Goal: Information Seeking & Learning: Understand process/instructions

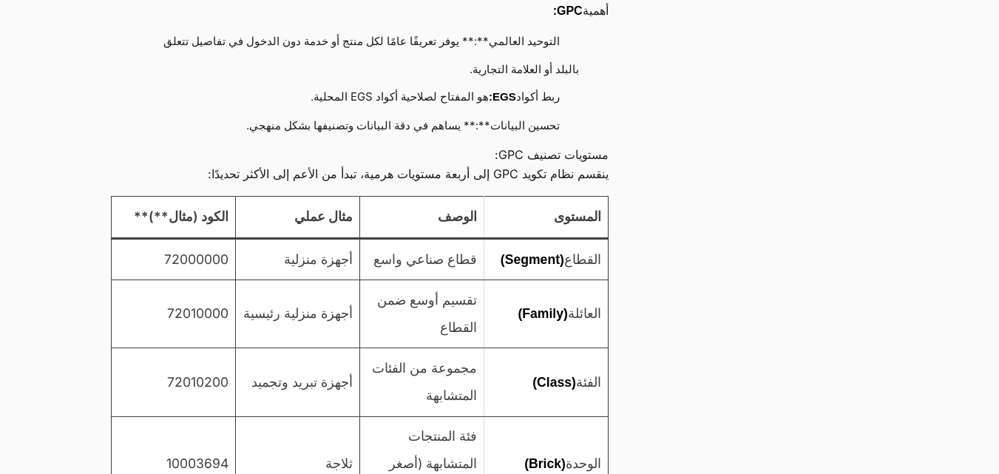
scroll to position [5769, 0]
click at [301, 280] on td "أجهزة منزلية" at bounding box center [297, 259] width 124 height 41
click at [186, 280] on td "72000000" at bounding box center [173, 259] width 124 height 41
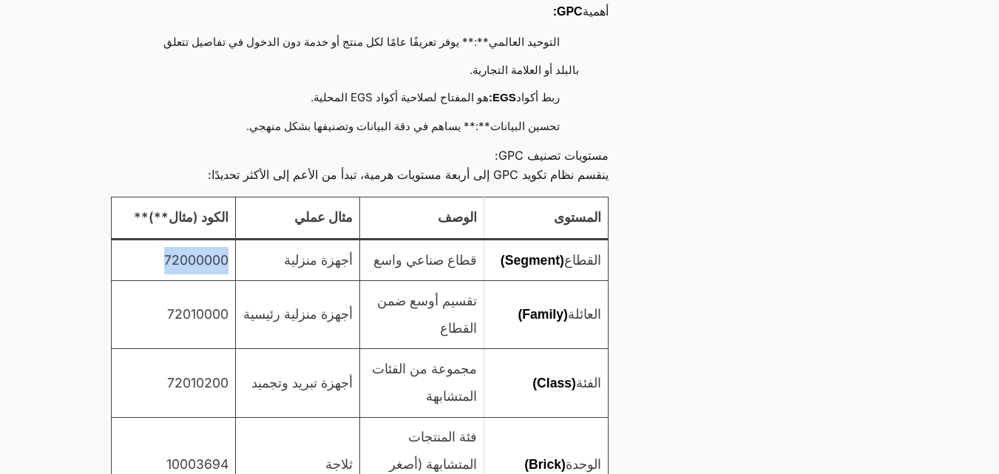
click at [186, 280] on td "72000000" at bounding box center [173, 259] width 124 height 41
click at [183, 349] on td "72010000" at bounding box center [173, 315] width 124 height 68
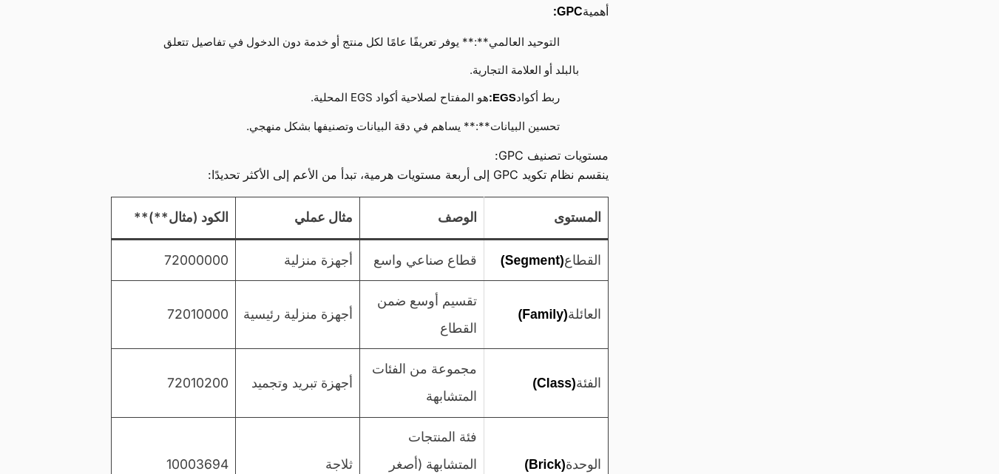
click at [319, 349] on td "أجهزة منزلية رئيسية" at bounding box center [297, 315] width 124 height 68
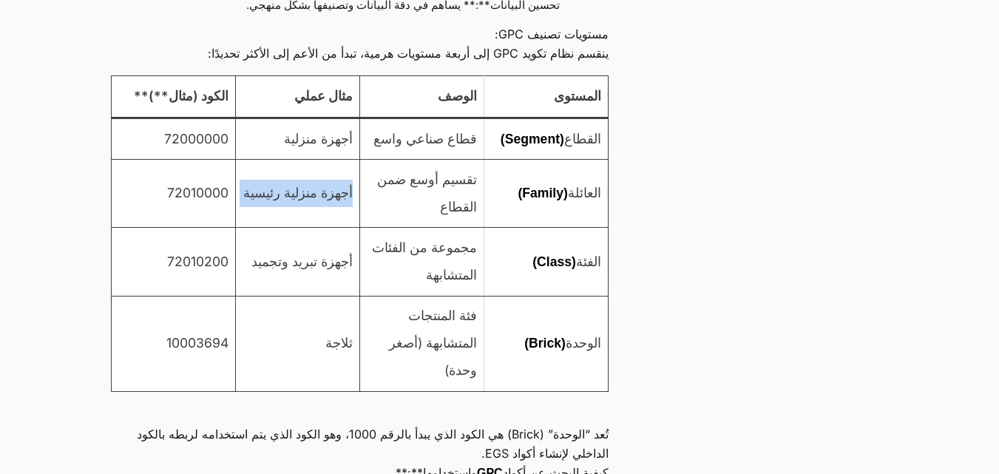
scroll to position [5991, 0]
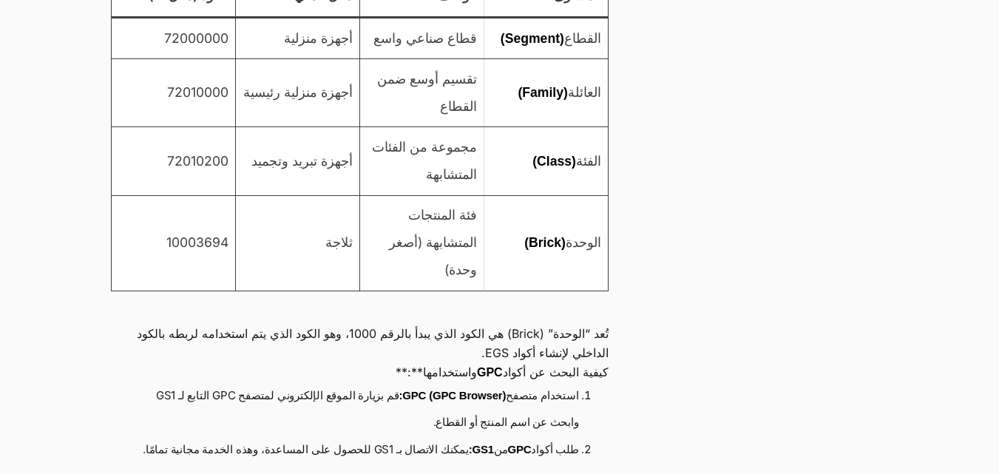
click at [263, 195] on td "أجهزة تبريد وتجميد" at bounding box center [297, 161] width 124 height 68
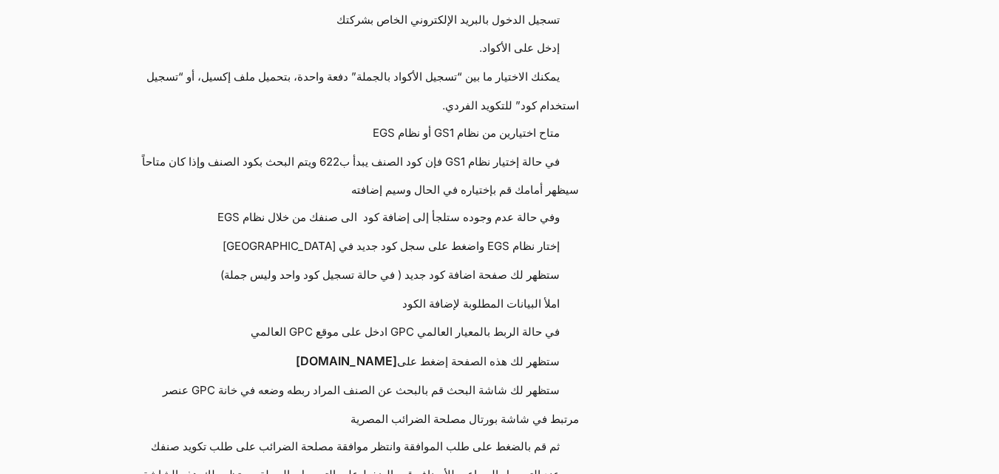
scroll to position [6731, 0]
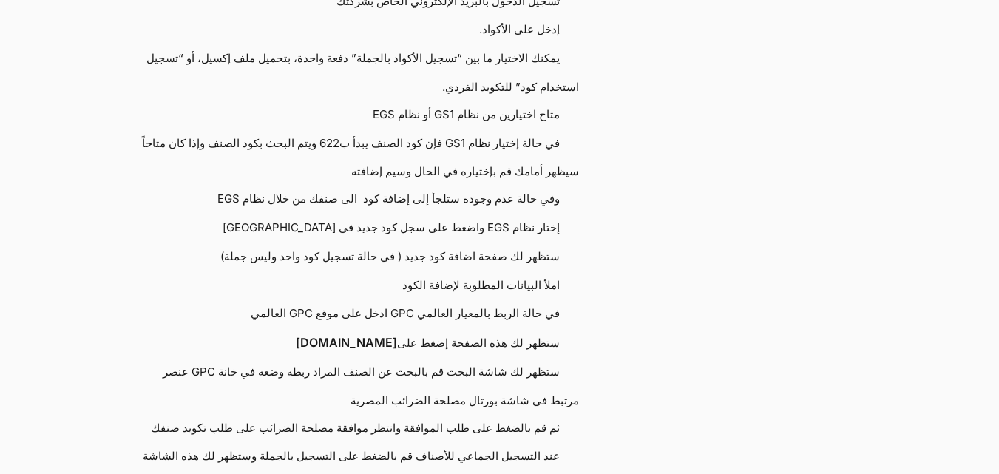
click at [367, 130] on li "متاح اختيارين من نظام GS1 أو نظام EGS" at bounding box center [352, 115] width 453 height 29
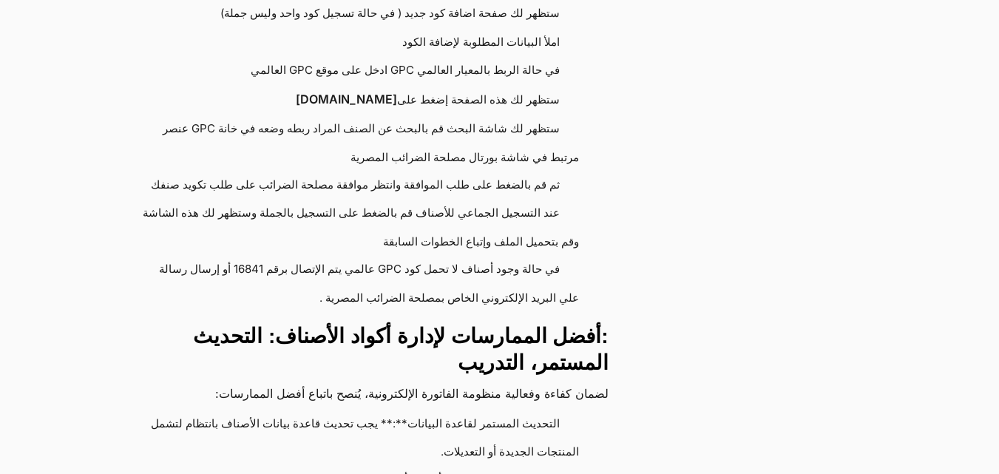
scroll to position [6953, 0]
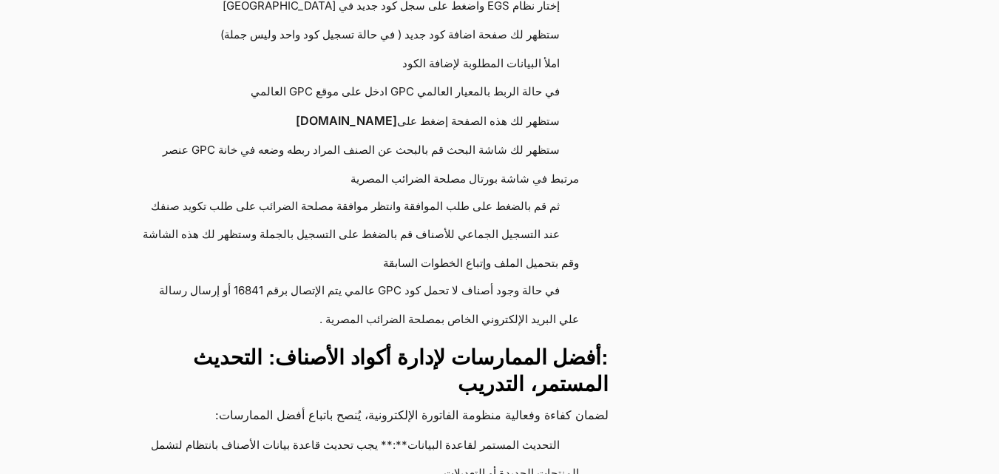
click at [250, 137] on li "ستظهر لك هذه الصفحة إضغط على [DOMAIN_NAME]" at bounding box center [352, 122] width 453 height 30
drag, startPoint x: 384, startPoint y: 223, endPoint x: 373, endPoint y: 222, distance: 11.1
click at [373, 137] on li "ستظهر لك هذه الصفحة إضغط على [DOMAIN_NAME]" at bounding box center [352, 122] width 453 height 30
